Goal: Transaction & Acquisition: Purchase product/service

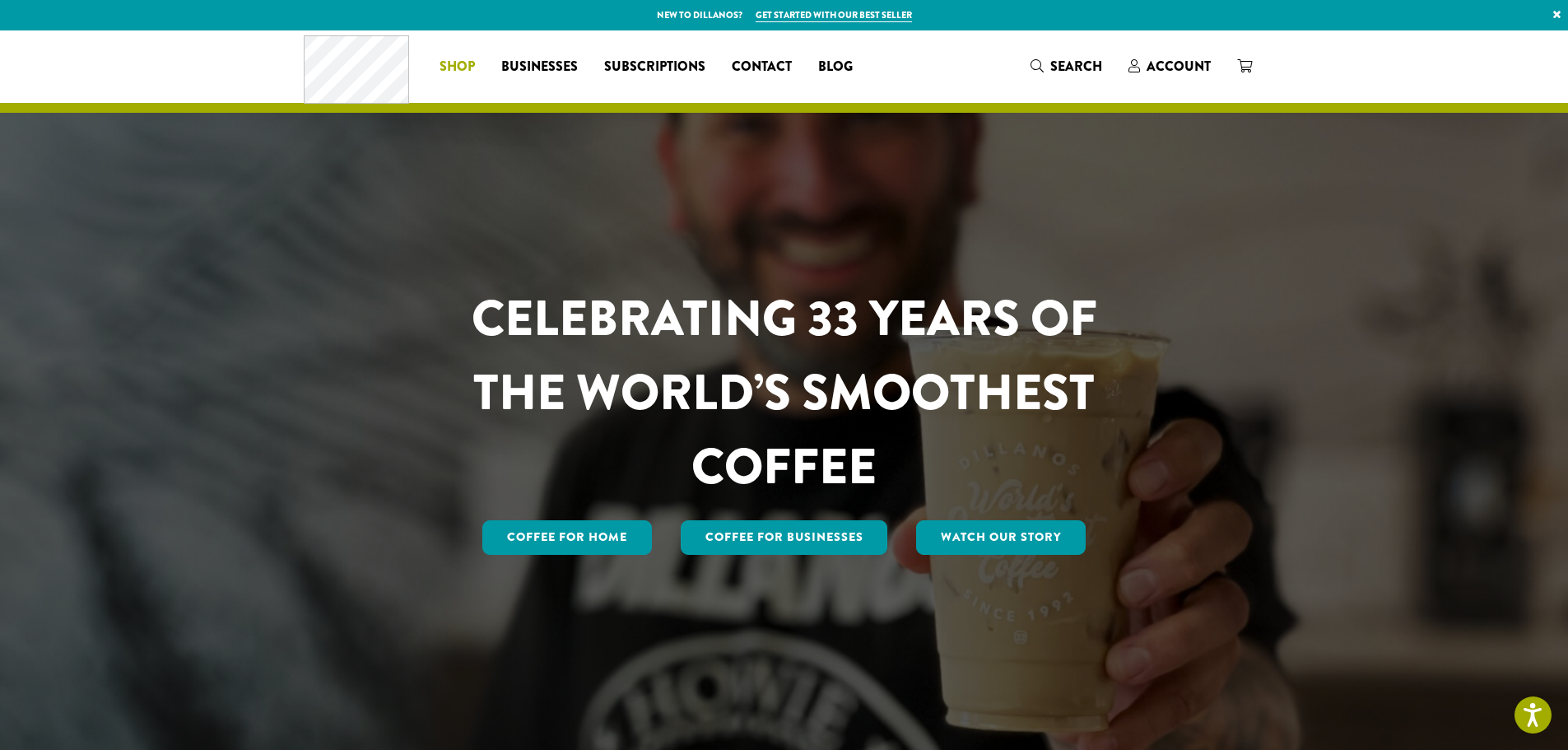
click at [469, 74] on li "Coffee All Coffees Best Sellers Blends Single Origins Dillanos Limited Organic …" at bounding box center [457, 66] width 62 height 26
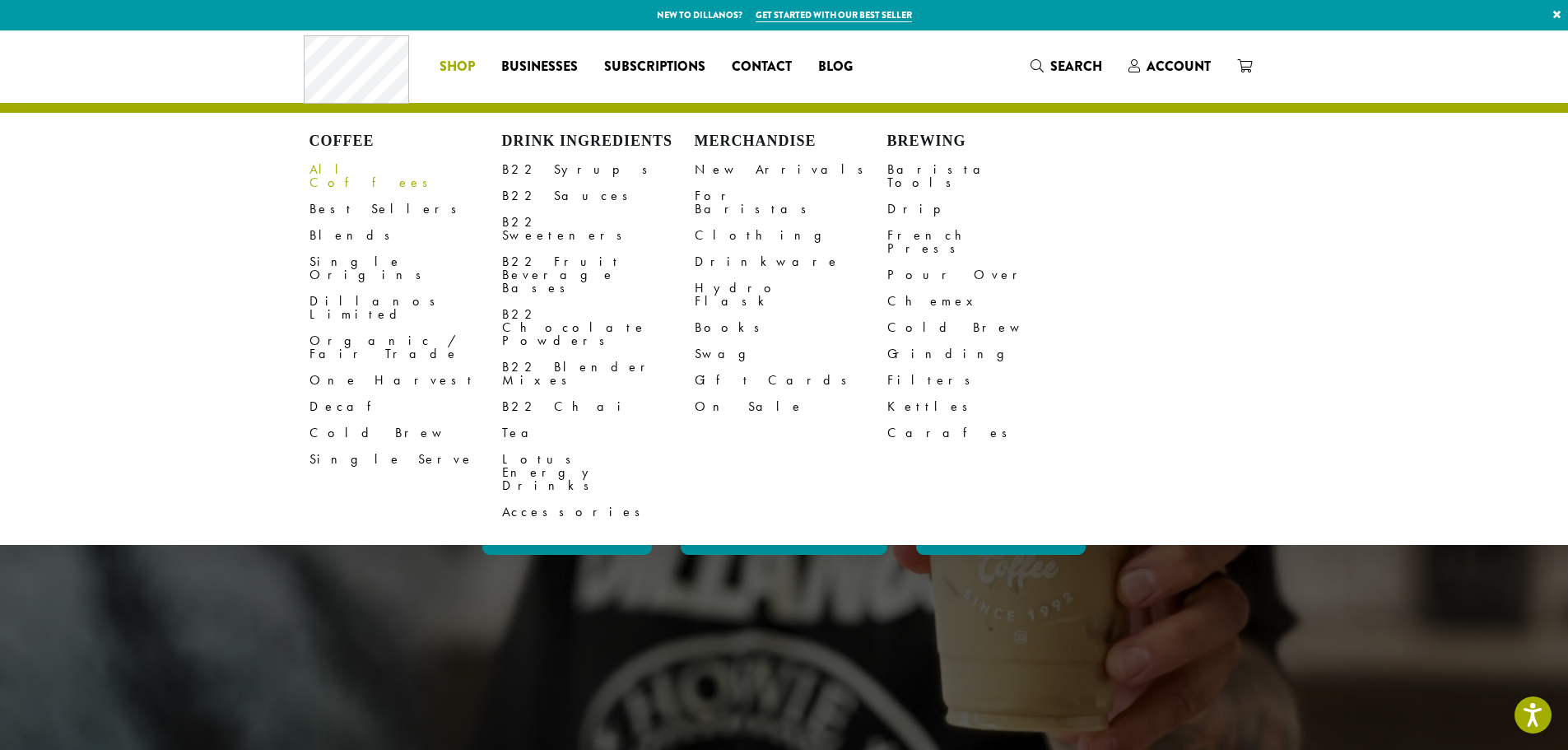
click at [366, 168] on link "All Coffees" at bounding box center [406, 176] width 193 height 40
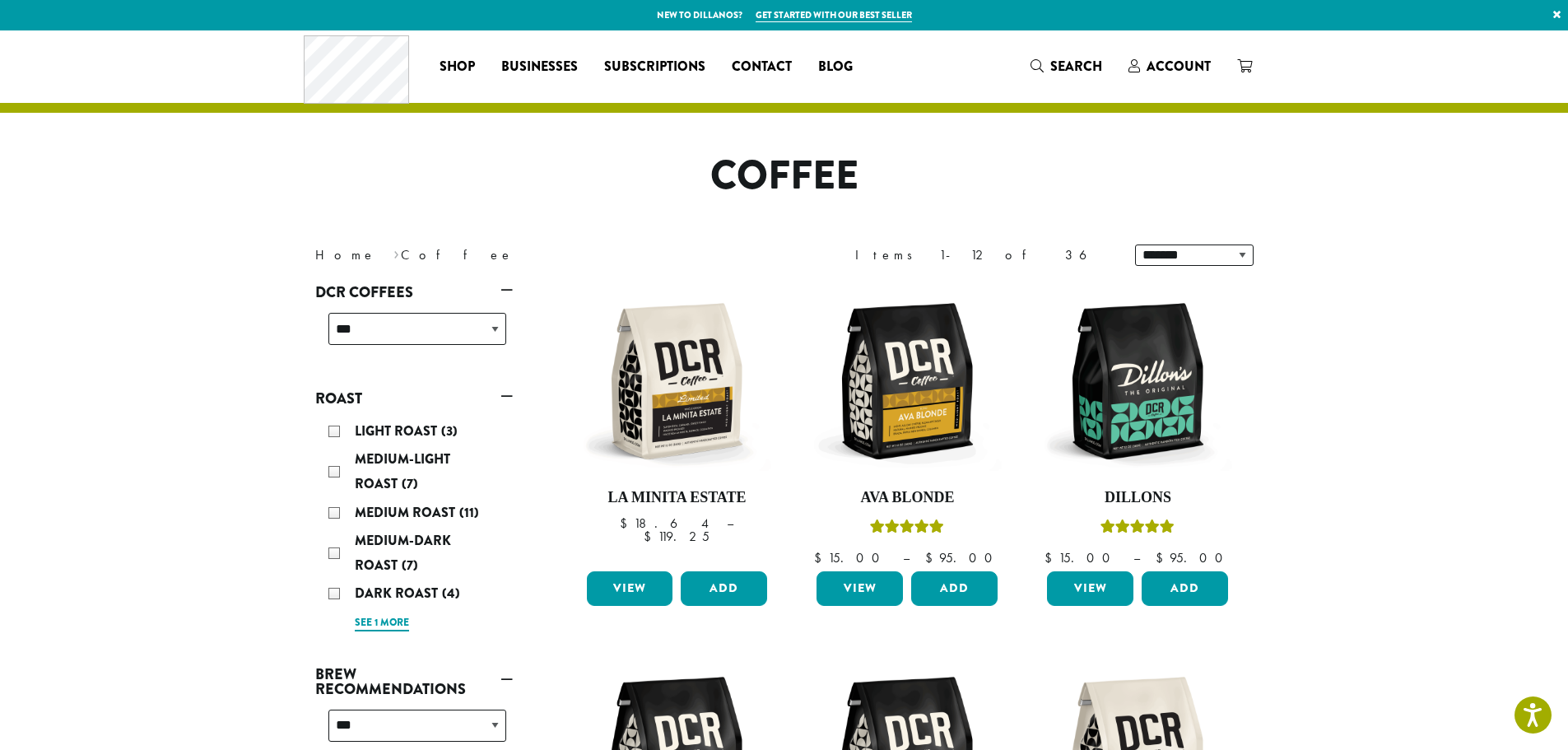
click at [393, 621] on link "See 1 more" at bounding box center [381, 622] width 54 height 16
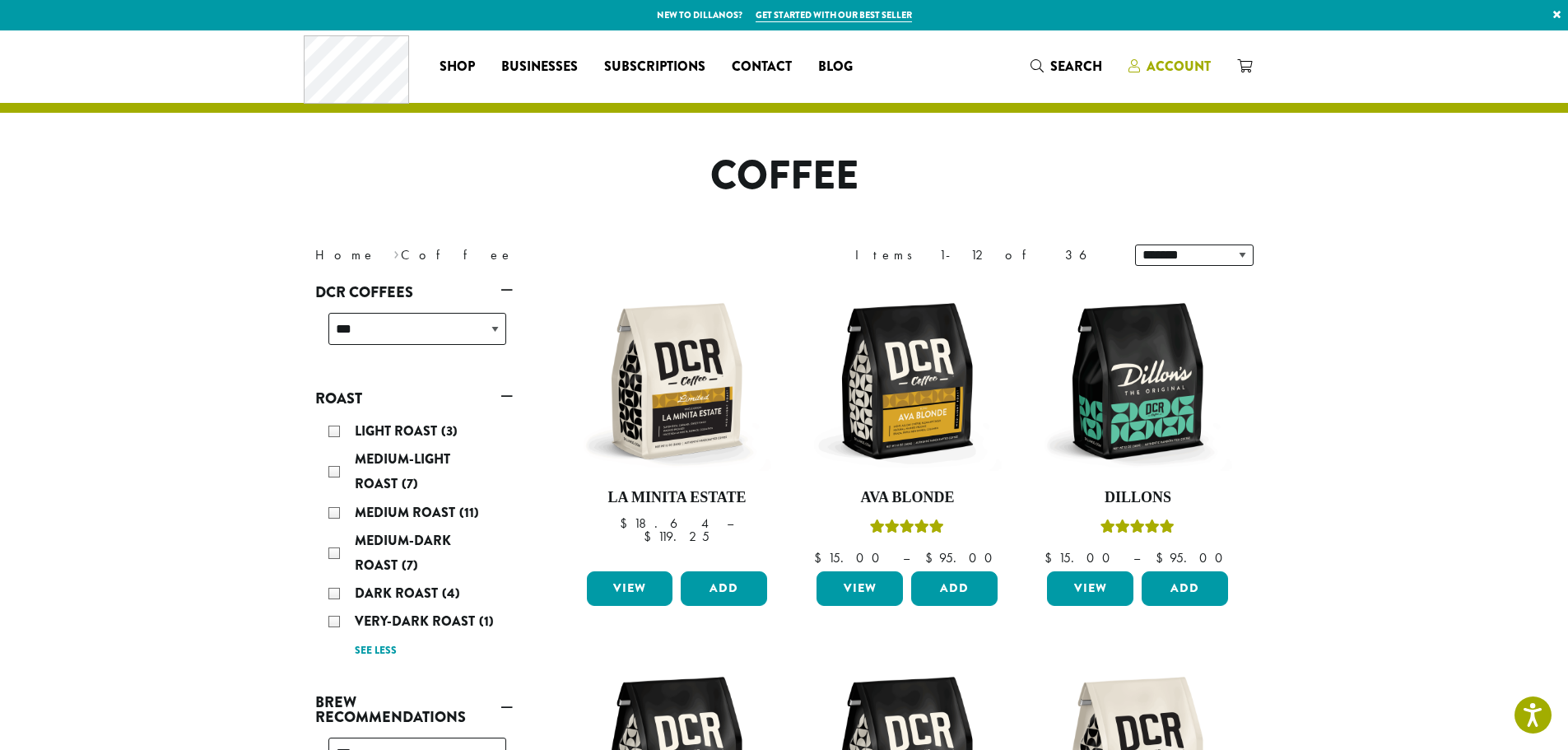
click at [1180, 59] on span "Account" at bounding box center [1178, 67] width 64 height 19
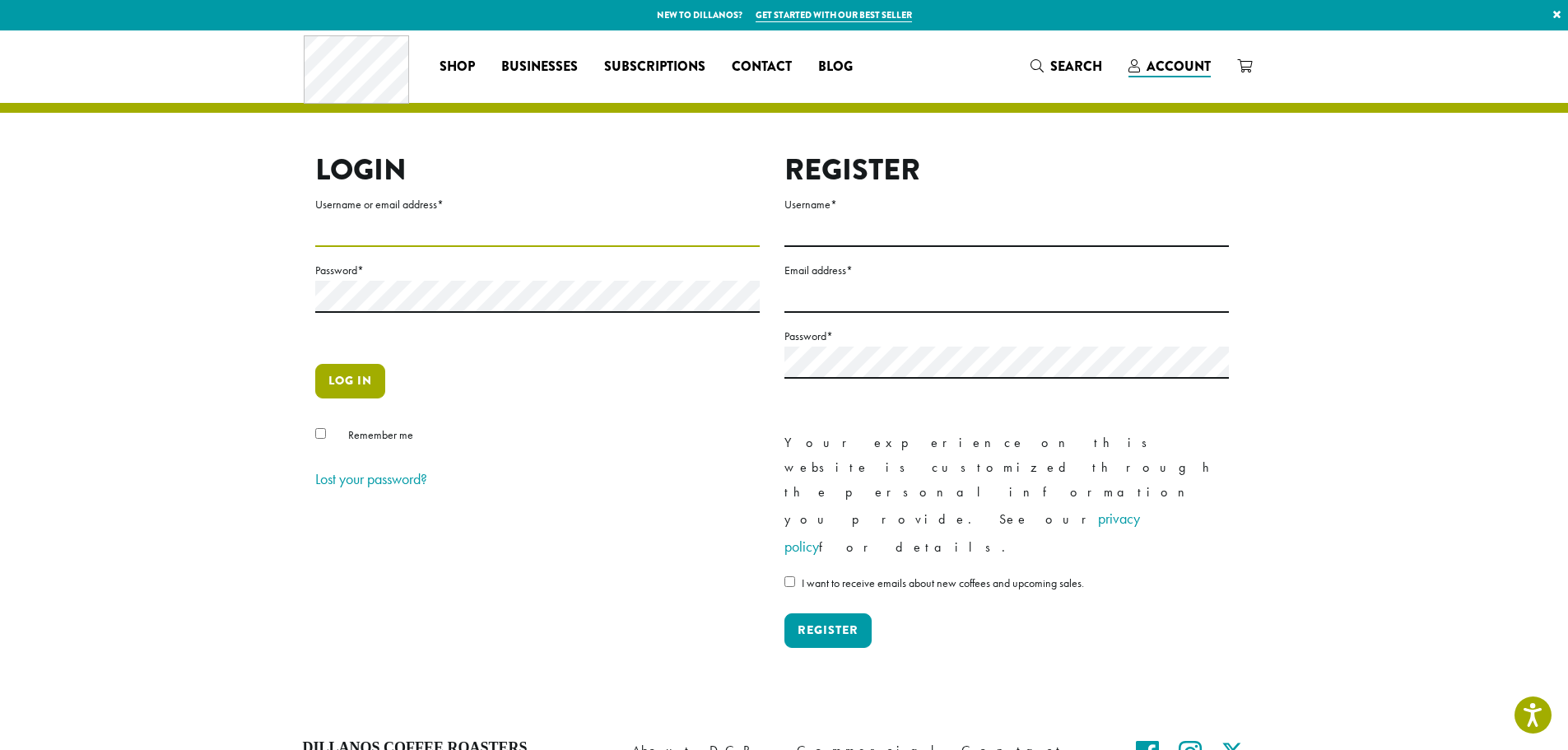
type input "**********"
click at [355, 375] on button "Log in" at bounding box center [350, 381] width 70 height 35
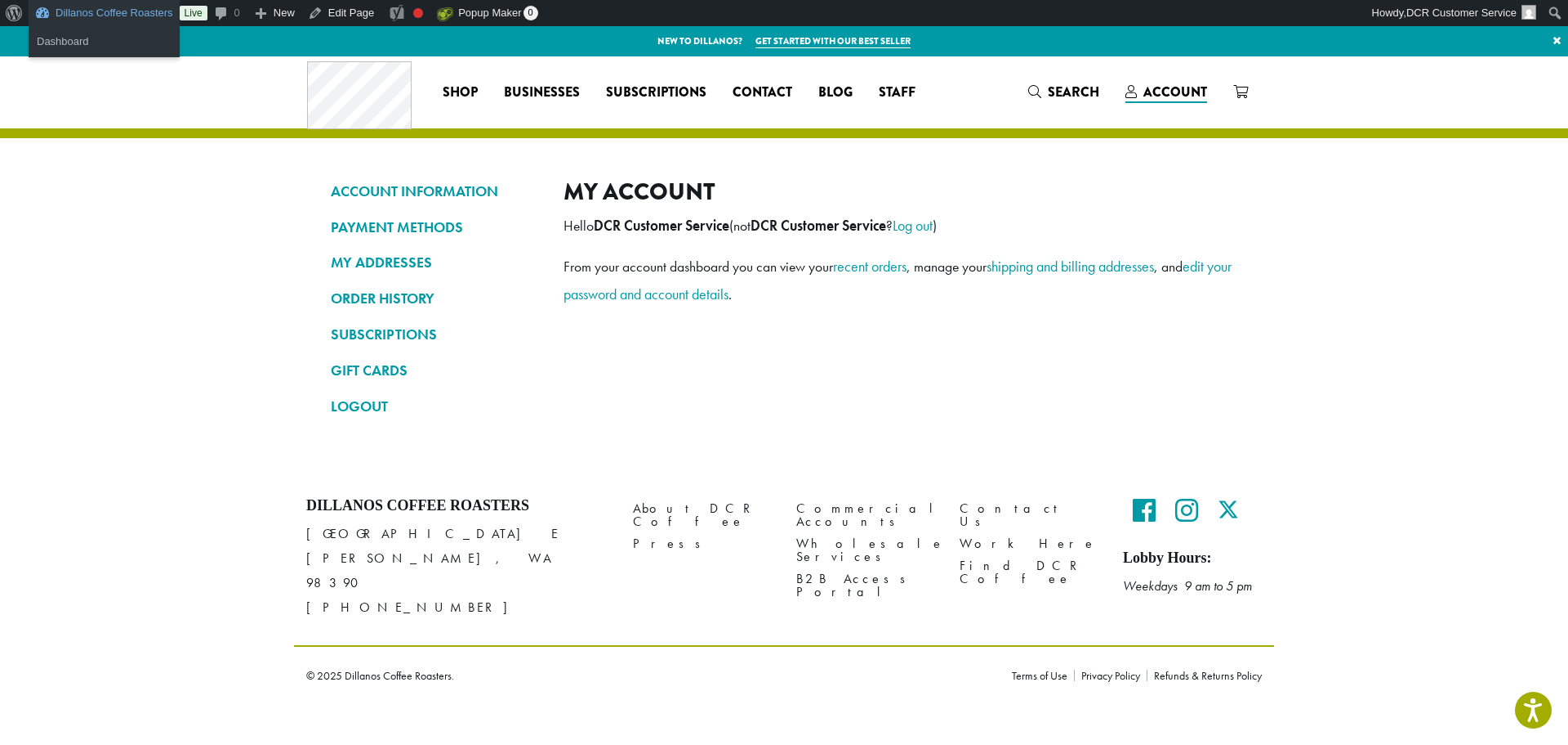
click at [77, 19] on link "Dillanos Coffee Roasters" at bounding box center [104, 12] width 151 height 26
